Goal: Task Accomplishment & Management: Use online tool/utility

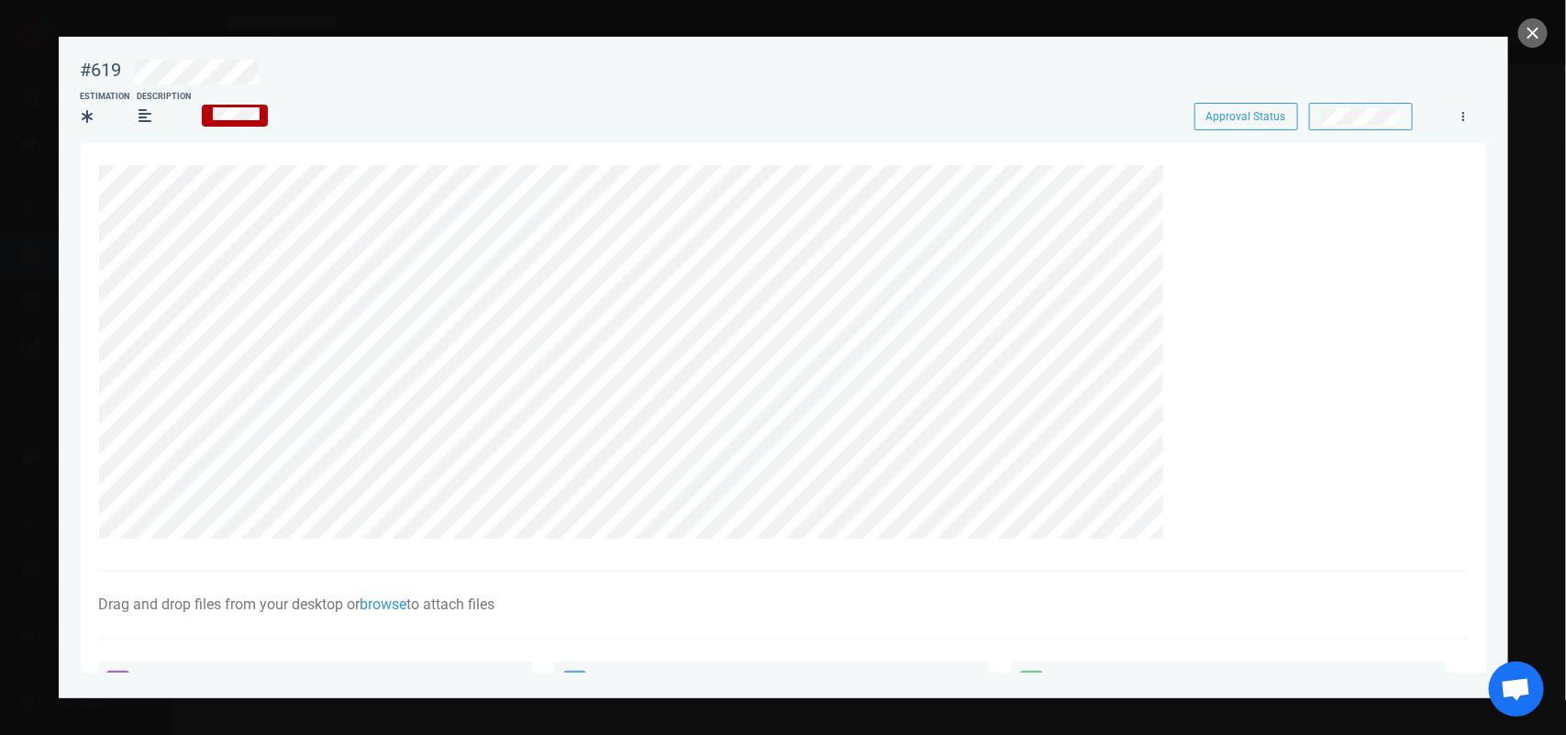
scroll to position [229, 0]
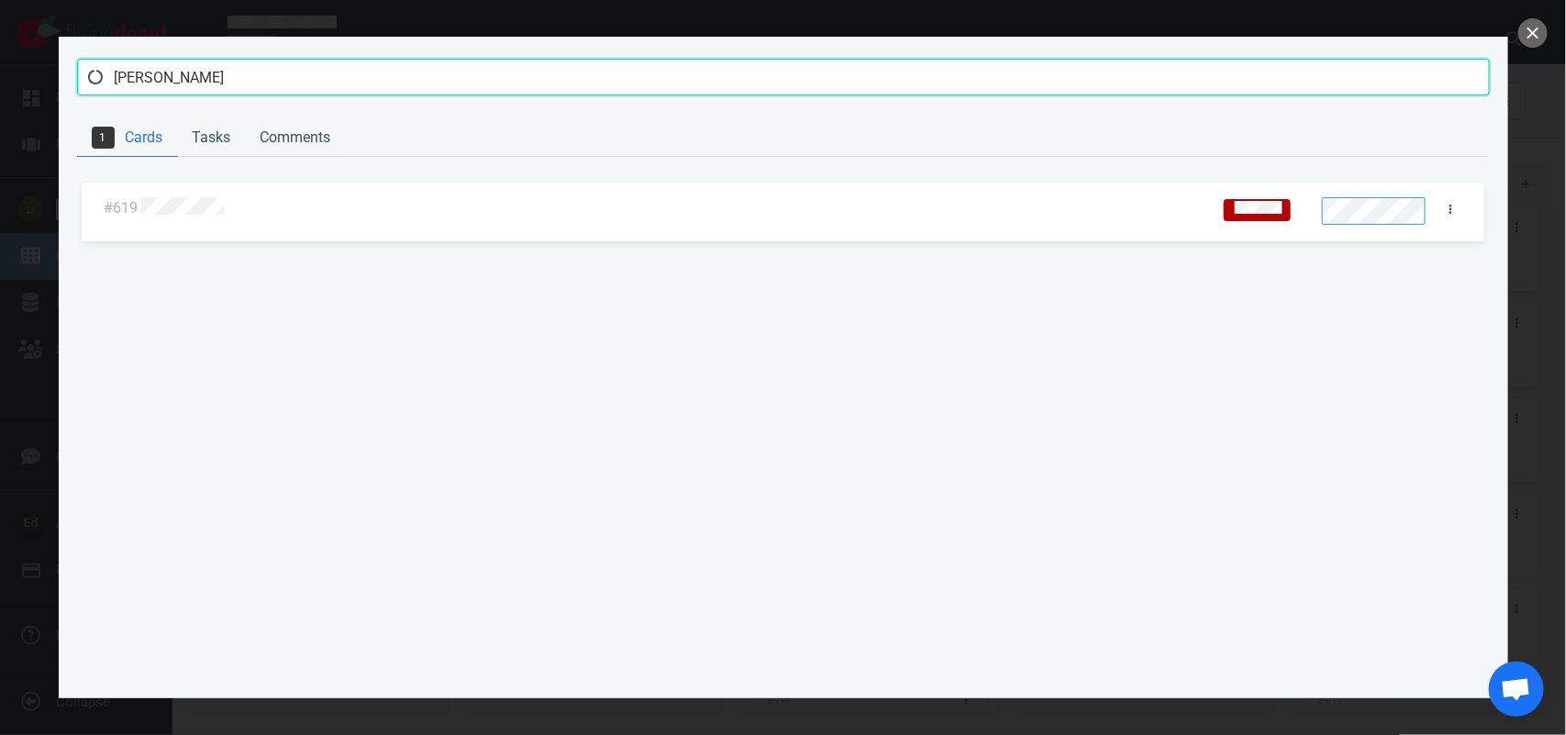
click at [150, 65] on input "[PERSON_NAME]" at bounding box center [783, 77] width 1413 height 37
type input "nogara"
click button "Search" at bounding box center [0, 0] width 0 height 0
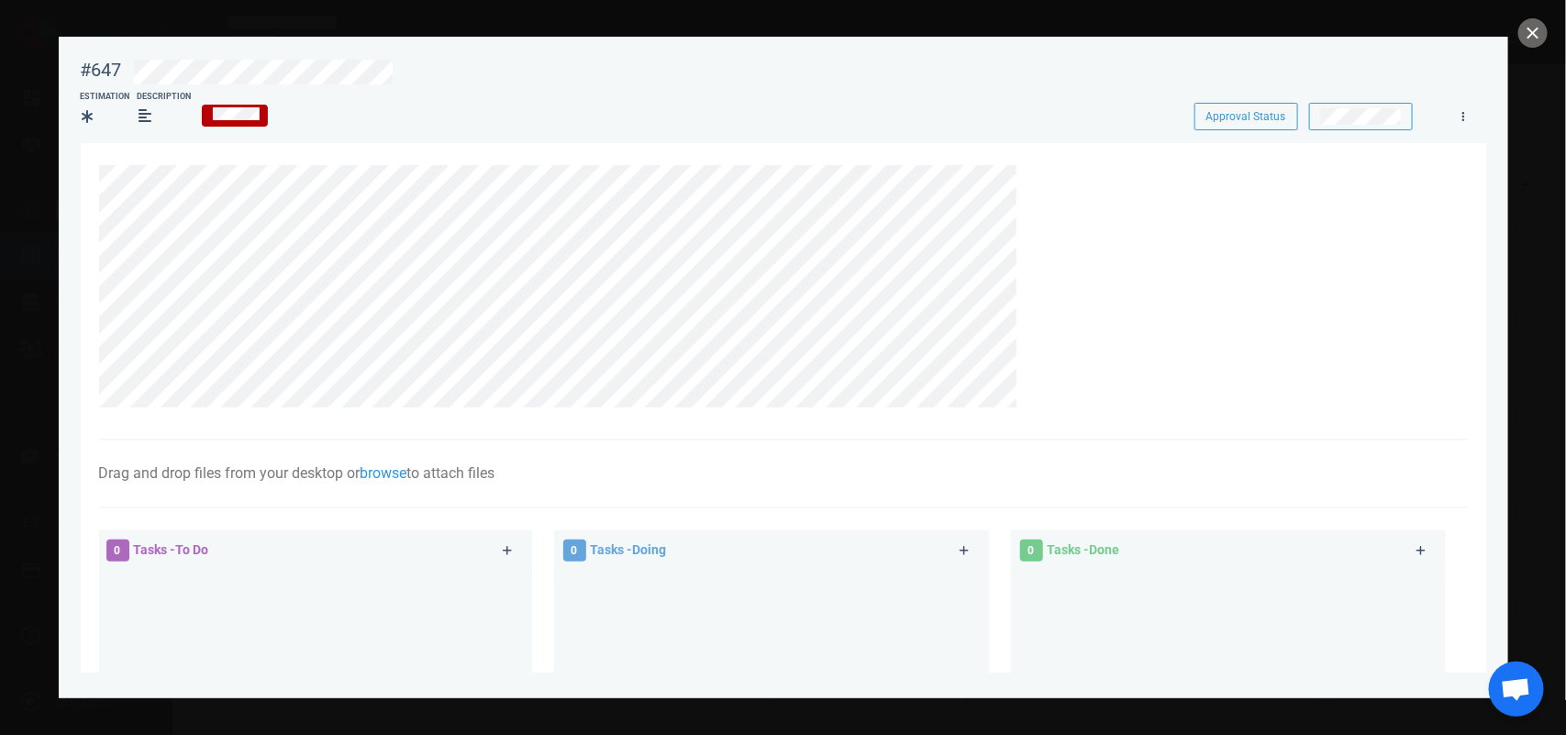
click at [97, 239] on section "Drag and drop files from your desktop or browse to attach files Attach Files Co…" at bounding box center [783, 565] width 1405 height 844
click at [1528, 29] on button "close" at bounding box center [1532, 32] width 29 height 29
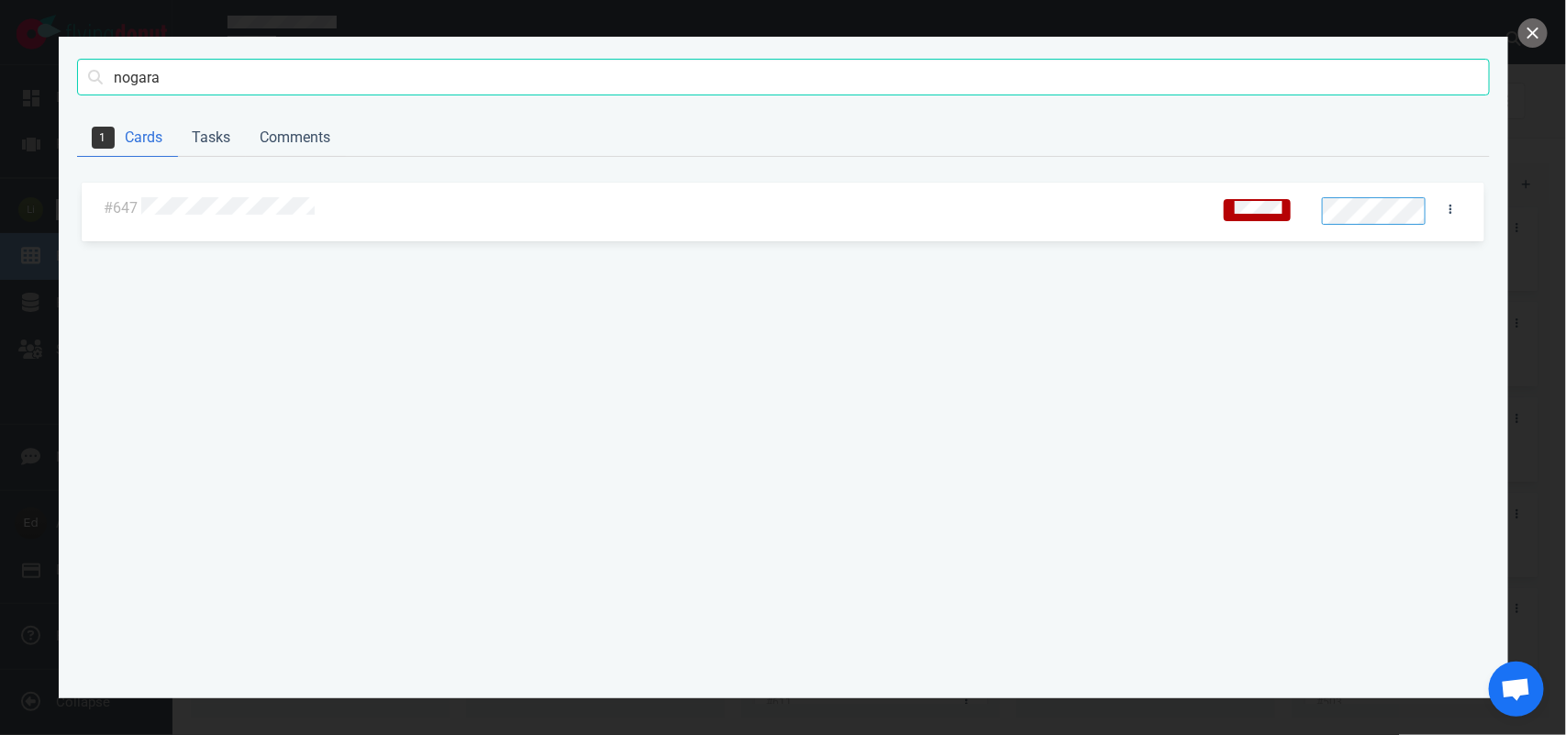
drag, startPoint x: 1355, startPoint y: 3, endPoint x: 1083, endPoint y: 358, distance: 446.9
click at [1083, 358] on div "#647" at bounding box center [783, 429] width 1413 height 500
click at [1533, 32] on button "close" at bounding box center [1532, 32] width 29 height 29
